Goal: Find specific page/section

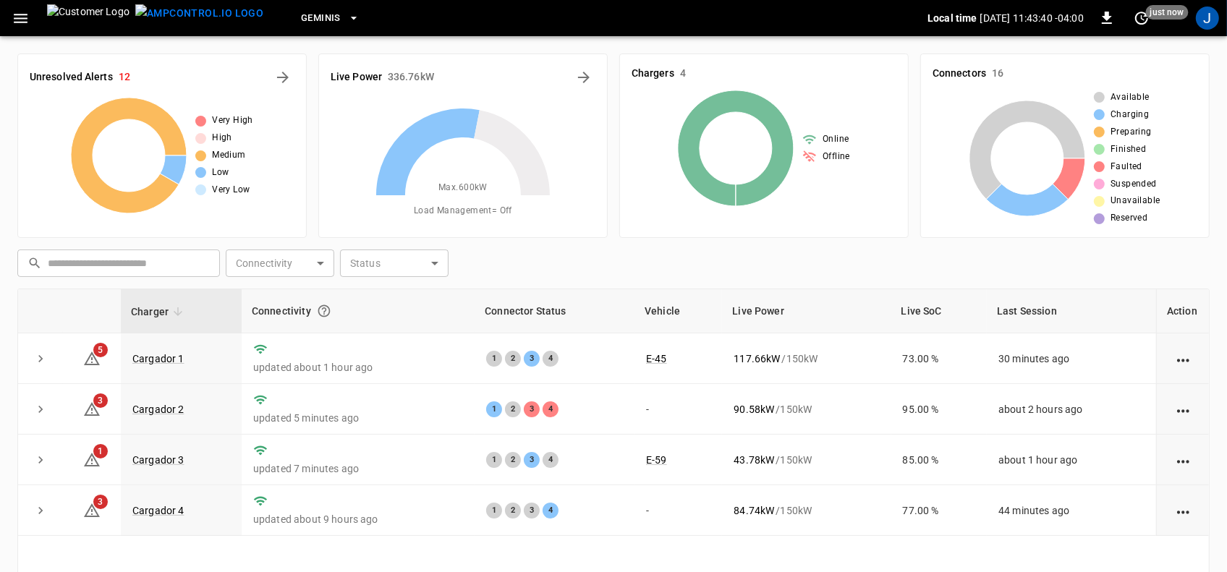
scroll to position [90, 0]
